Goal: Information Seeking & Learning: Learn about a topic

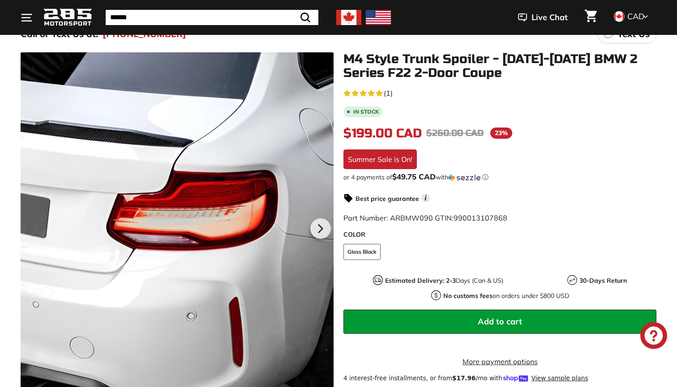
scroll to position [97, 0]
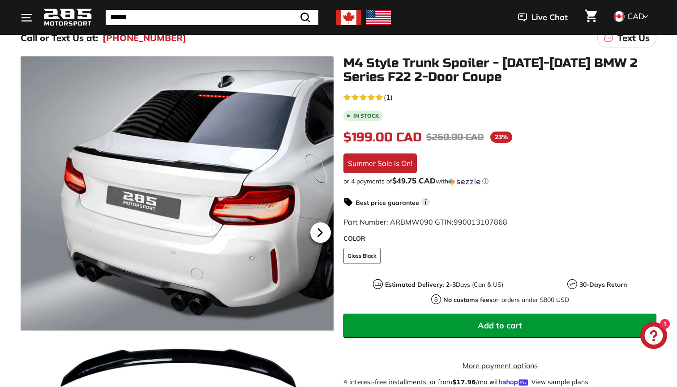
click at [322, 228] on icon at bounding box center [320, 233] width 21 height 21
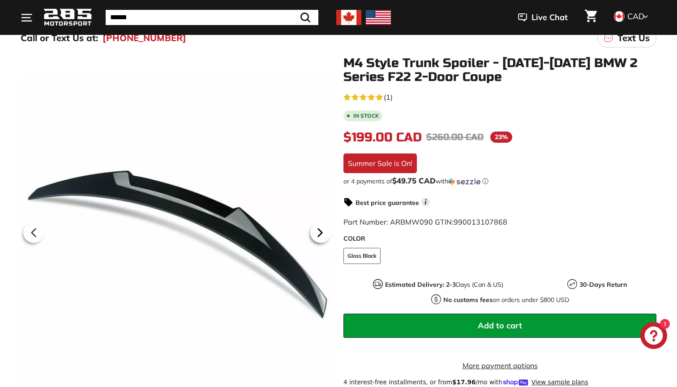
click at [322, 228] on icon at bounding box center [320, 233] width 21 height 21
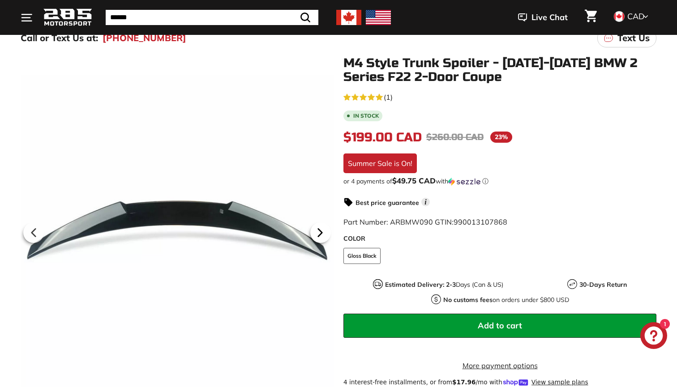
click at [322, 228] on icon at bounding box center [320, 233] width 21 height 21
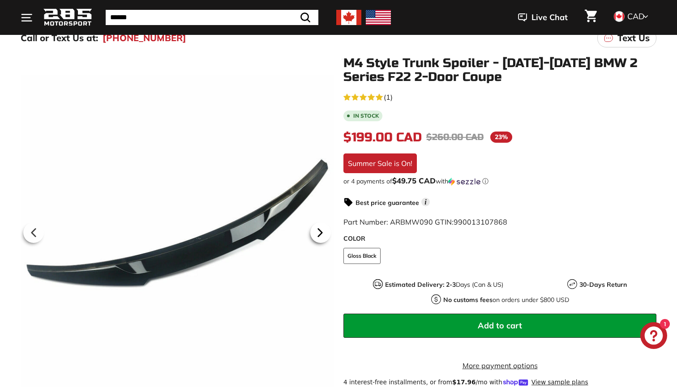
click at [322, 228] on icon at bounding box center [320, 233] width 21 height 21
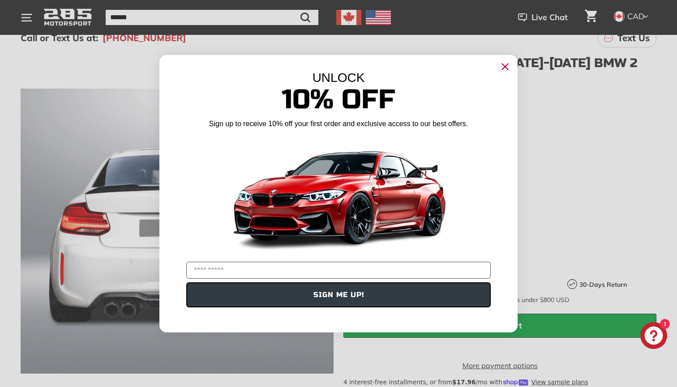
click at [500, 72] on circle "Close dialog" at bounding box center [504, 66] width 13 height 13
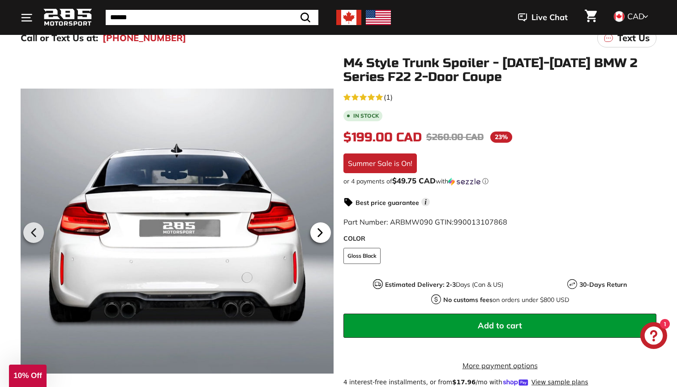
click at [328, 232] on icon at bounding box center [320, 233] width 21 height 21
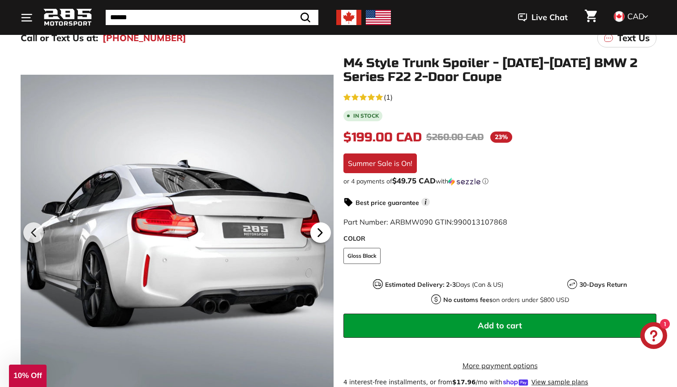
click at [326, 234] on icon at bounding box center [320, 233] width 21 height 21
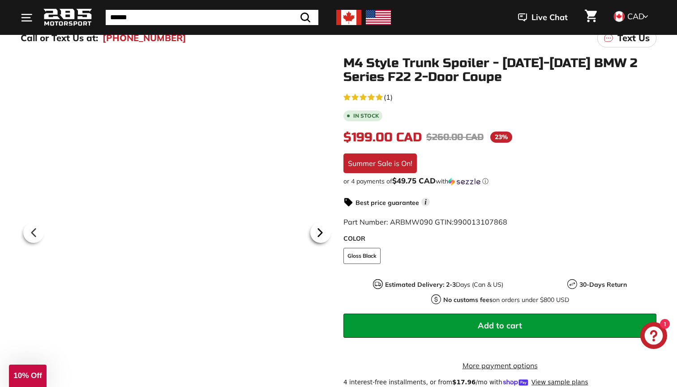
scroll to position [0, 73]
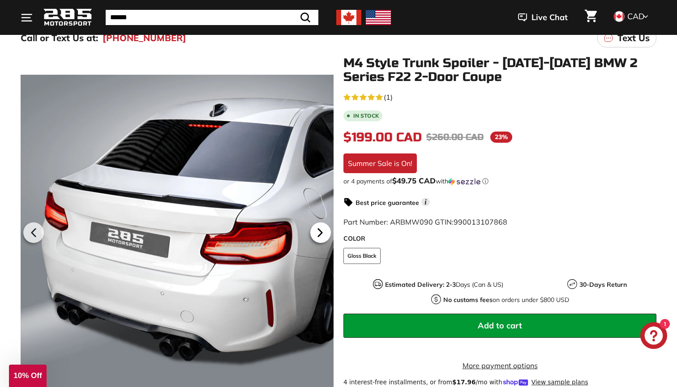
click at [325, 234] on icon at bounding box center [320, 233] width 21 height 21
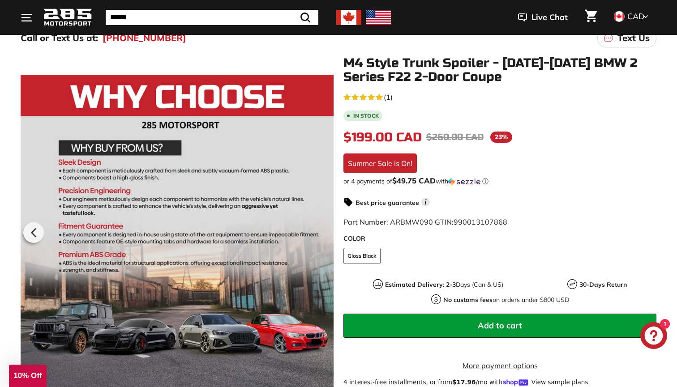
click at [325, 234] on div at bounding box center [177, 231] width 313 height 350
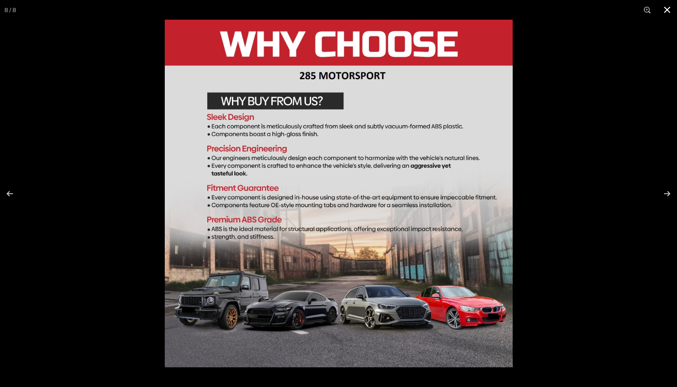
click at [600, 129] on div at bounding box center [503, 213] width 677 height 387
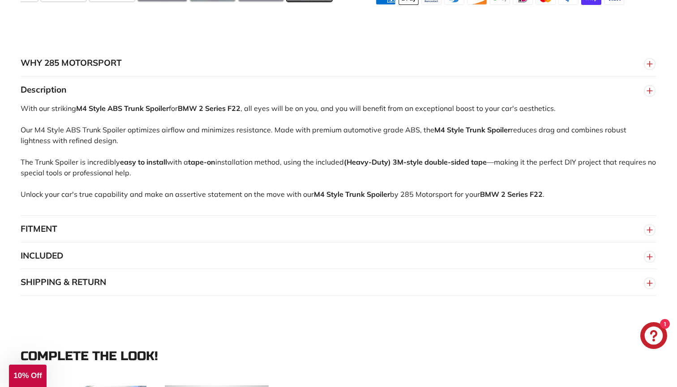
scroll to position [560, 0]
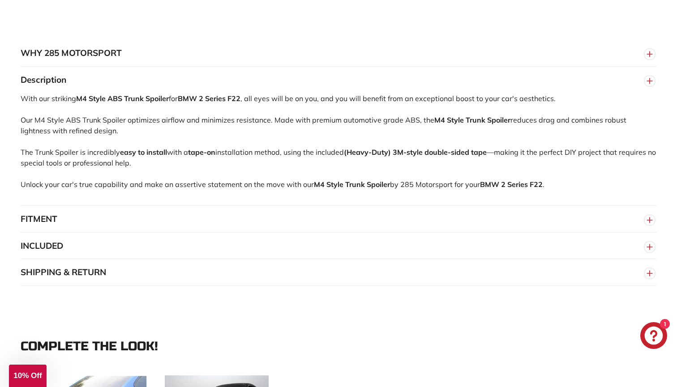
click at [279, 217] on button "FITMENT" at bounding box center [339, 219] width 636 height 27
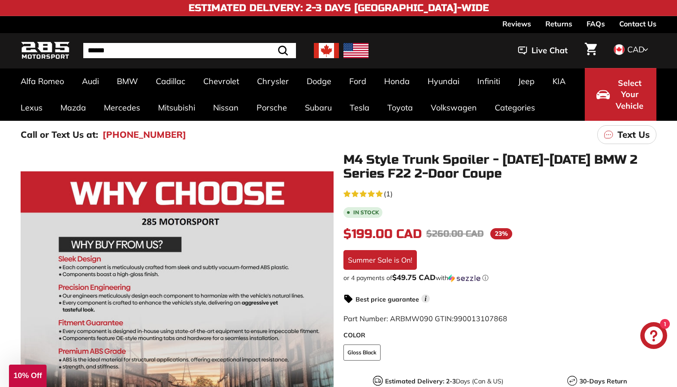
scroll to position [0, 0]
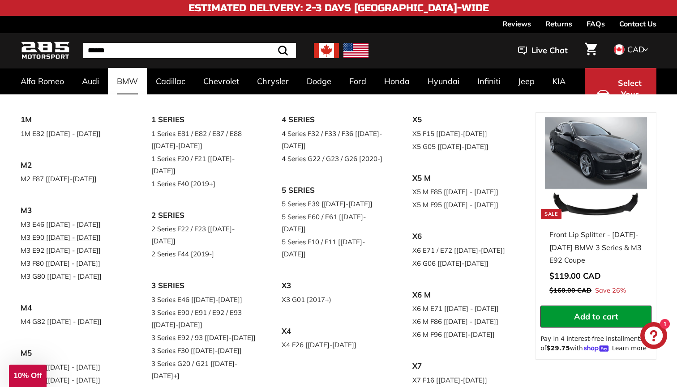
click at [63, 238] on link "M3 E90 [[DATE] - [DATE]]" at bounding box center [74, 237] width 106 height 13
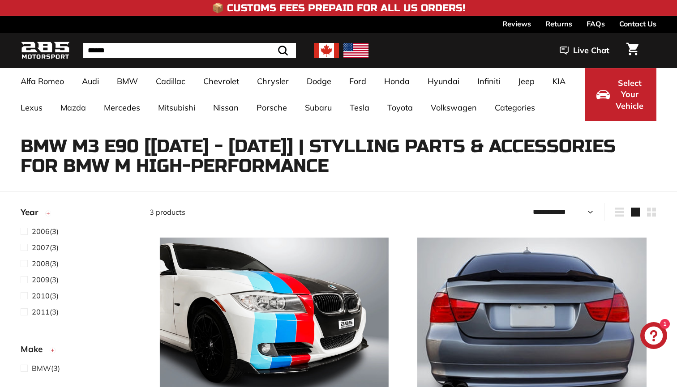
select select "**********"
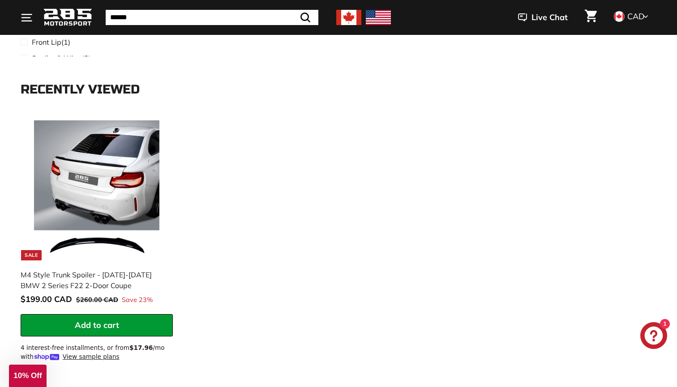
scroll to position [803, 0]
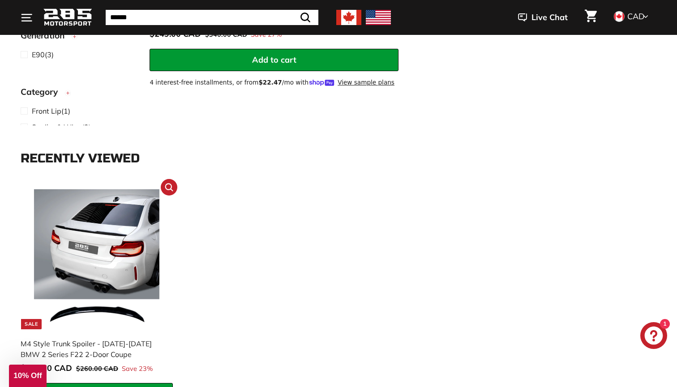
click at [120, 252] on img at bounding box center [97, 259] width 140 height 140
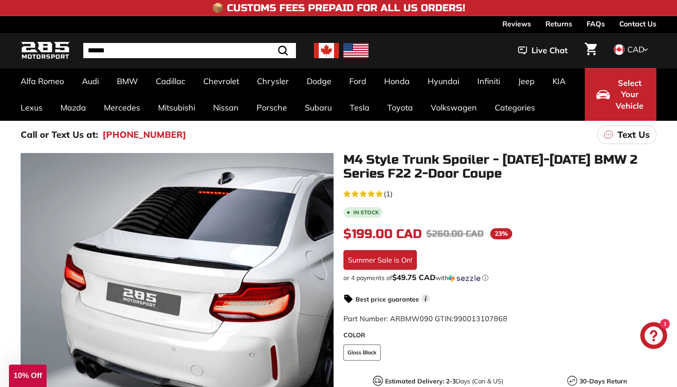
click at [522, 24] on link "Reviews" at bounding box center [517, 23] width 29 height 15
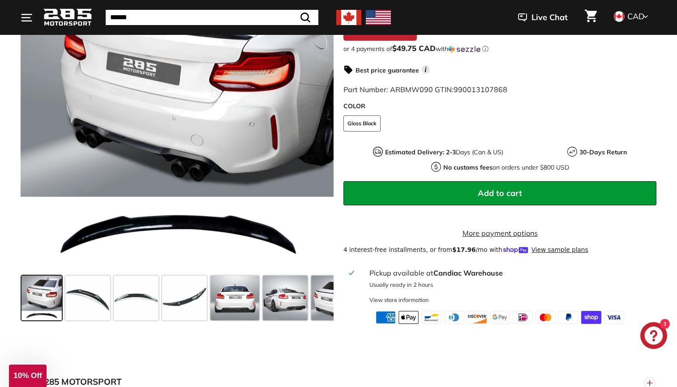
scroll to position [232, 0]
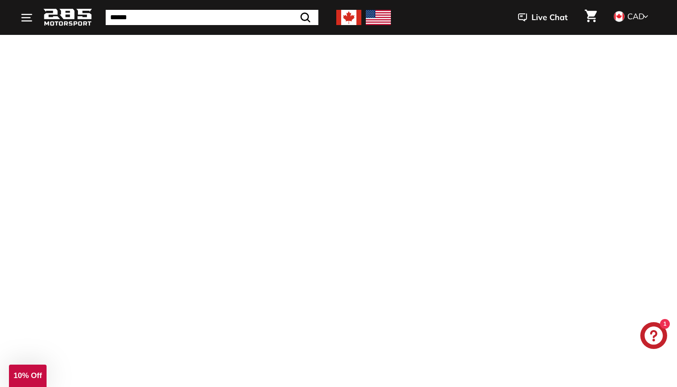
scroll to position [181, 0]
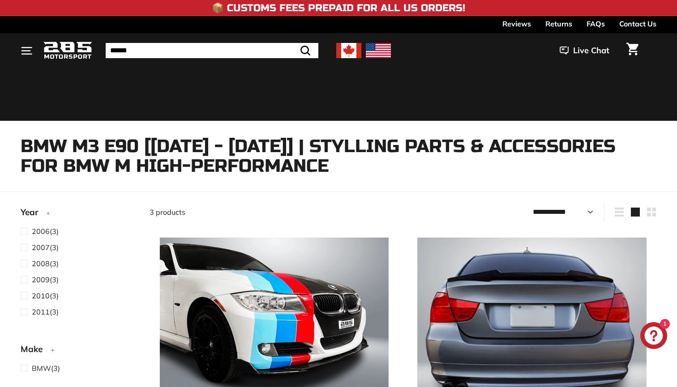
select select "**********"
